Goal: Information Seeking & Learning: Stay updated

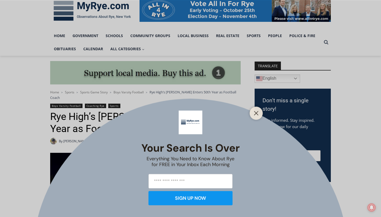
scroll to position [134, 0]
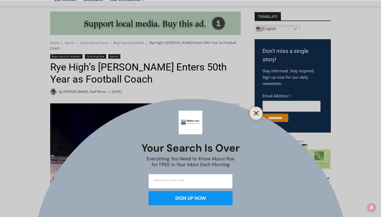
click at [253, 115] on button "Close" at bounding box center [255, 112] width 7 height 7
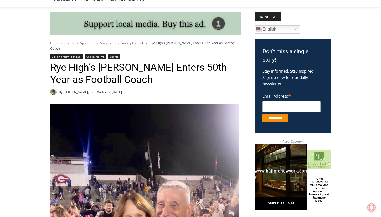
scroll to position [0, 0]
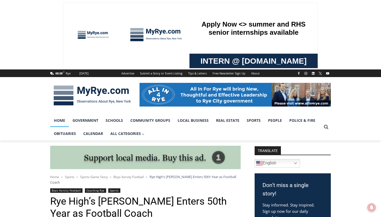
click at [59, 121] on link "Home" at bounding box center [59, 120] width 19 height 13
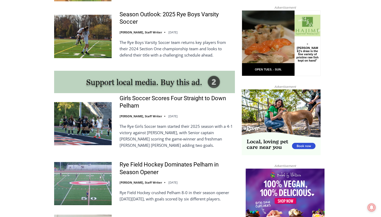
scroll to position [429, 0]
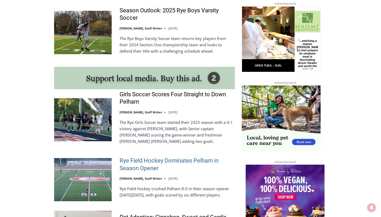
click at [148, 159] on link "Rye Field Hockey Dominates Pelham in Season Opener" at bounding box center [177, 164] width 115 height 15
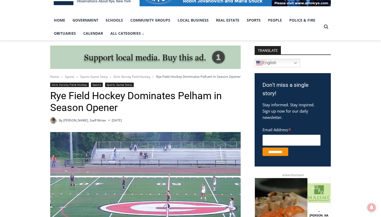
scroll to position [80, 0]
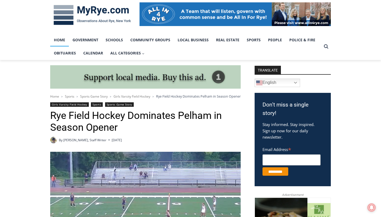
click at [59, 43] on link "Home" at bounding box center [59, 39] width 19 height 13
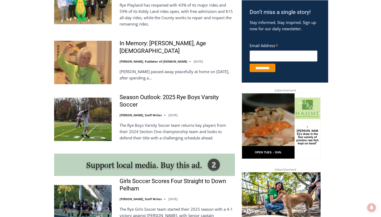
scroll to position [348, 0]
